Goal: Browse casually: Explore the website without a specific task or goal

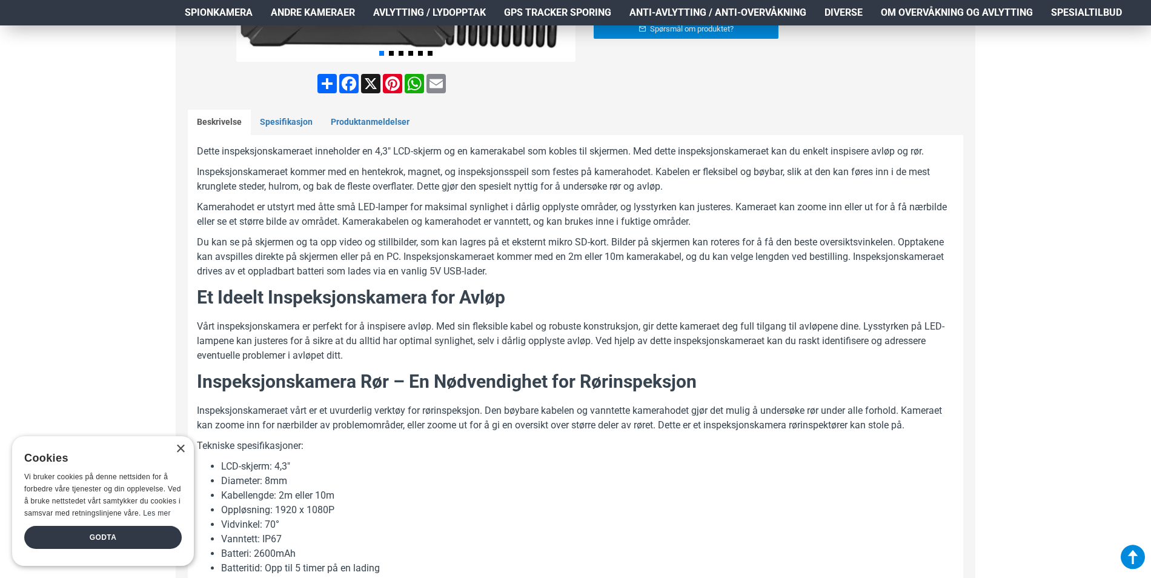
scroll to position [969, 0]
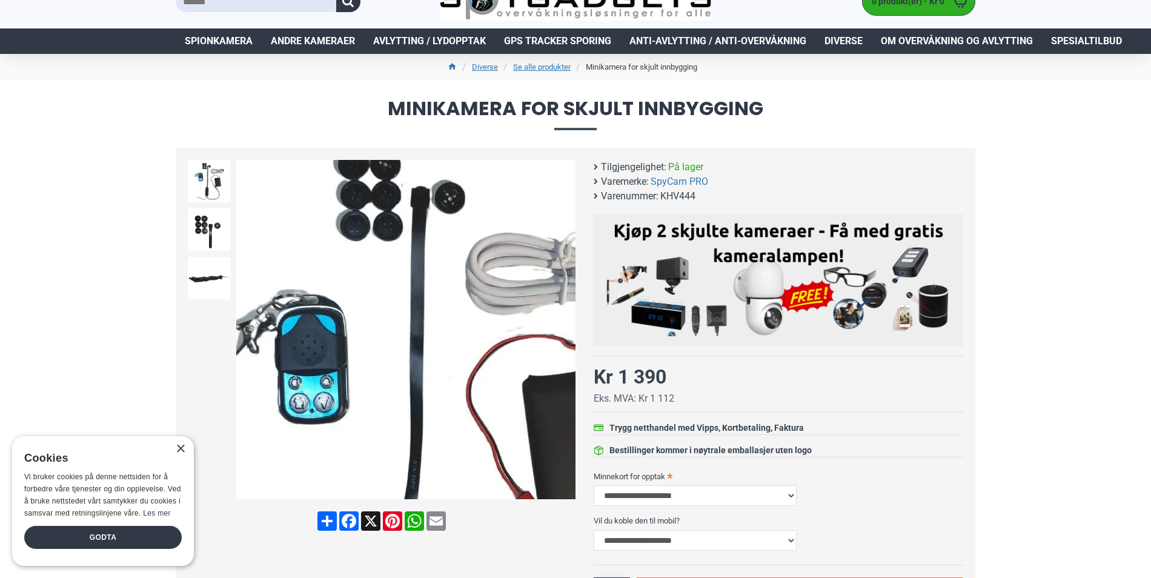
scroll to position [61, 0]
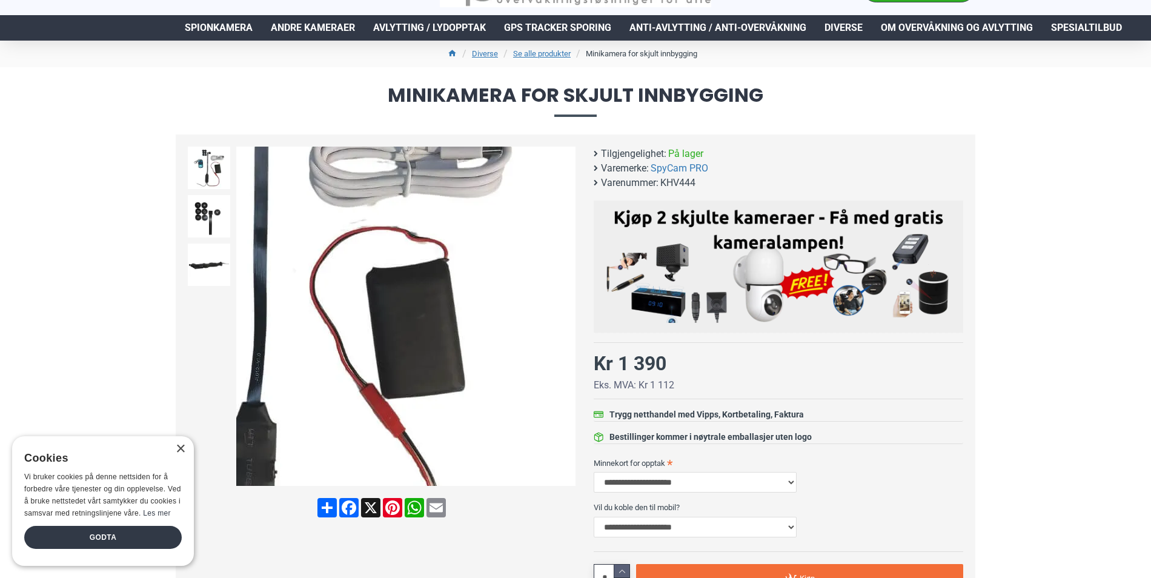
click at [563, 319] on div "Next slide" at bounding box center [564, 316] width 21 height 21
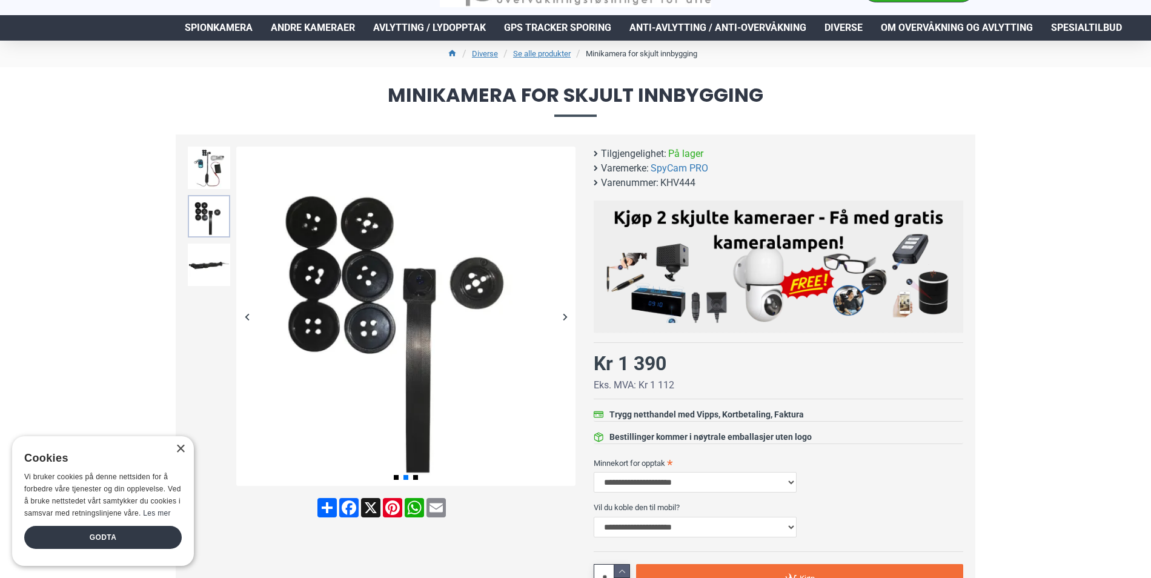
click at [207, 207] on img at bounding box center [209, 216] width 42 height 42
click at [213, 259] on img at bounding box center [209, 265] width 42 height 42
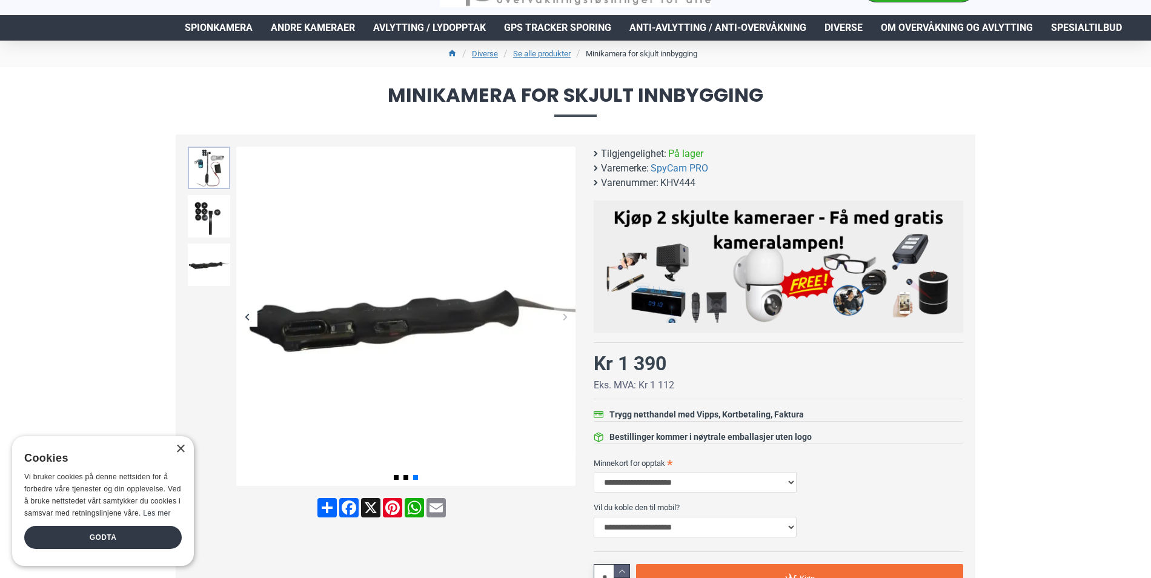
click at [214, 178] on img at bounding box center [209, 168] width 42 height 42
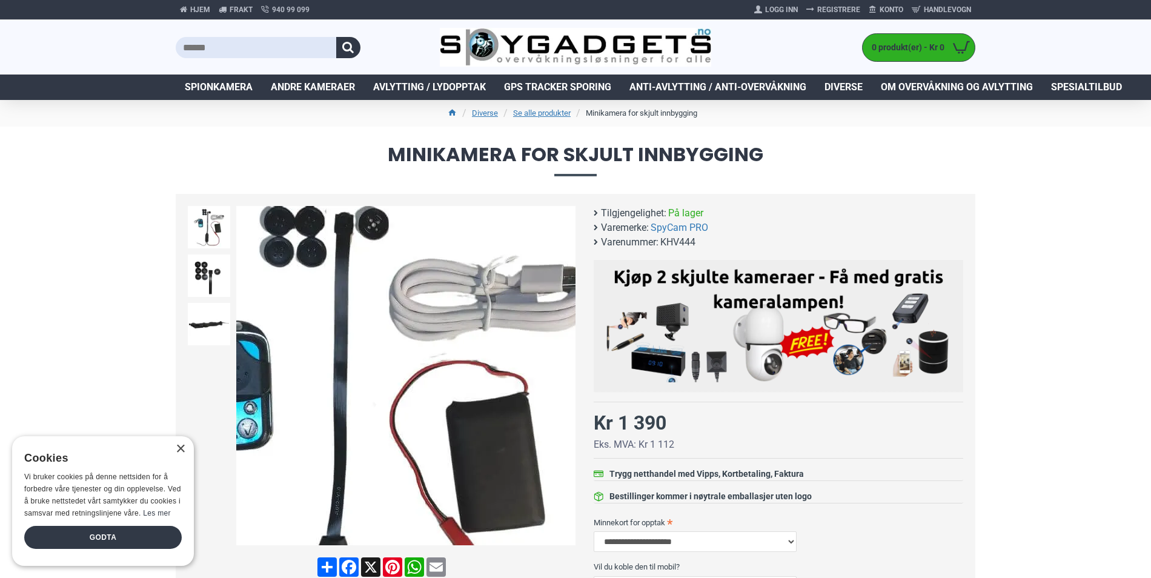
scroll to position [0, 0]
